Goal: Task Accomplishment & Management: Manage account settings

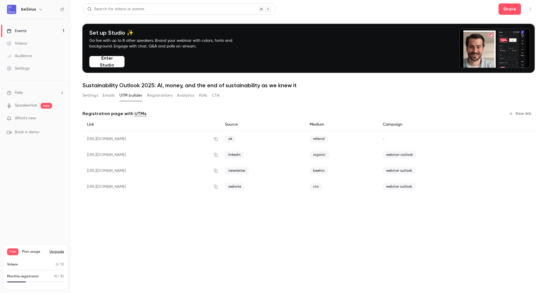
click at [56, 254] on div "Free Plan usage Upgrade" at bounding box center [35, 252] width 57 height 7
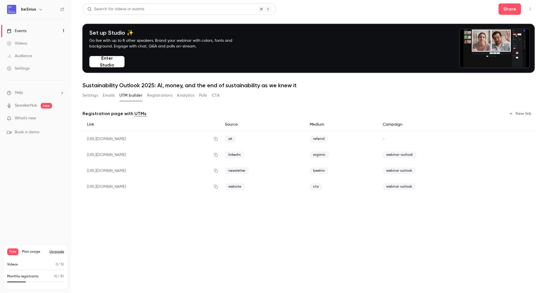
click at [163, 97] on button "Registrations" at bounding box center [159, 95] width 25 height 9
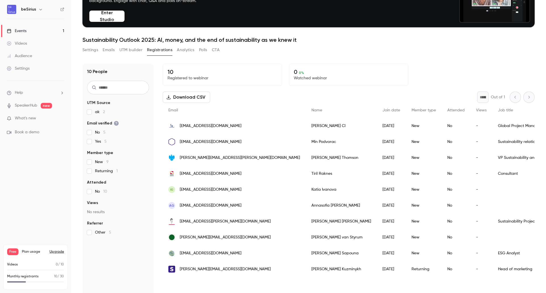
click at [53, 249] on div "Free Plan usage Upgrade" at bounding box center [35, 252] width 57 height 7
click at [59, 252] on button "Upgrade" at bounding box center [57, 252] width 15 height 5
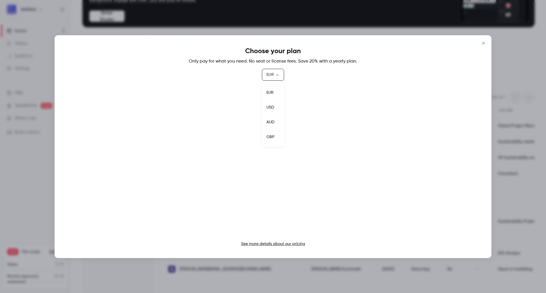
click at [276, 75] on body "beSirius Events 1 Videos Audience Settings Help SpeakerHub new What's new Book …" at bounding box center [273, 146] width 546 height 293
click at [272, 96] on li "EUR" at bounding box center [273, 92] width 22 height 15
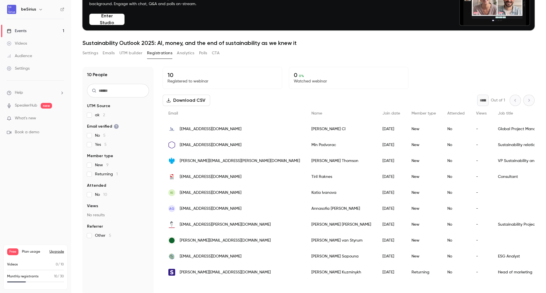
scroll to position [43, 0]
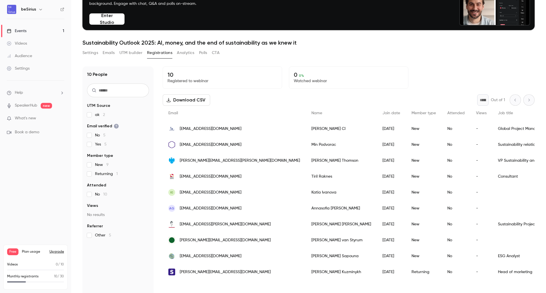
click at [56, 252] on button "Upgrade" at bounding box center [57, 252] width 15 height 5
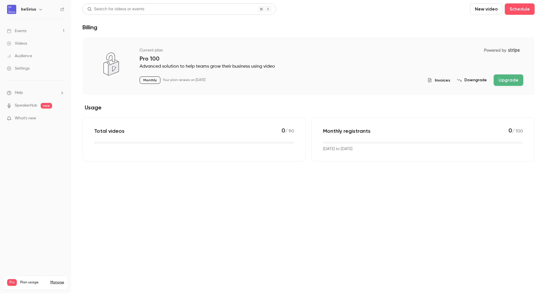
click at [29, 32] on link "Events 1" at bounding box center [35, 31] width 71 height 13
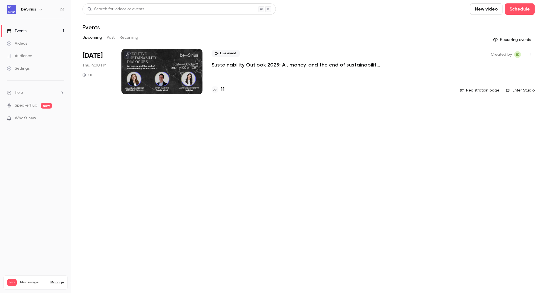
click at [165, 65] on div at bounding box center [161, 72] width 81 height 46
